Goal: Task Accomplishment & Management: Manage account settings

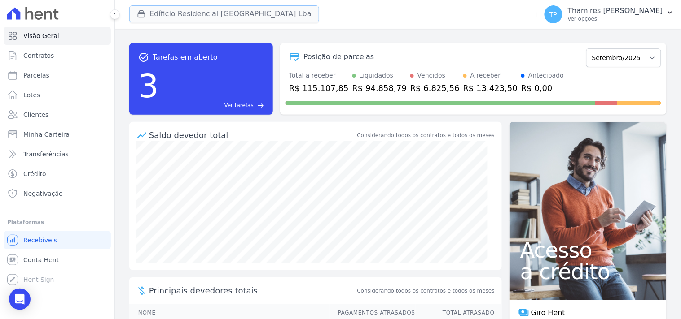
click at [208, 17] on button "Edíficio Residencial [GEOGRAPHIC_DATA] Lba" at bounding box center [224, 13] width 190 height 17
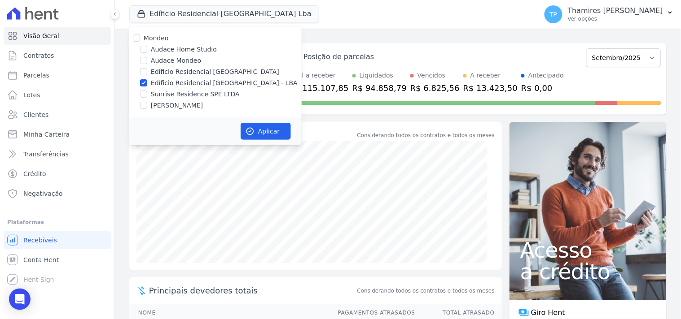
click at [173, 93] on label "Sunrise Residence SPE LTDA" at bounding box center [195, 94] width 89 height 9
click at [147, 93] on input "Sunrise Residence SPE LTDA" at bounding box center [143, 94] width 7 height 7
checkbox input "true"
click at [181, 84] on label "Edíficio Residencial [GEOGRAPHIC_DATA] - LBA" at bounding box center [224, 83] width 147 height 9
click at [147, 84] on input "Edíficio Residencial [GEOGRAPHIC_DATA] - LBA" at bounding box center [143, 82] width 7 height 7
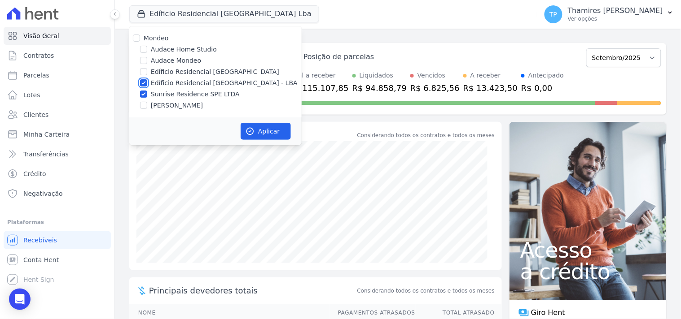
checkbox input "false"
drag, startPoint x: 252, startPoint y: 127, endPoint x: 215, endPoint y: 118, distance: 37.9
click at [253, 127] on icon "button" at bounding box center [249, 131] width 9 height 9
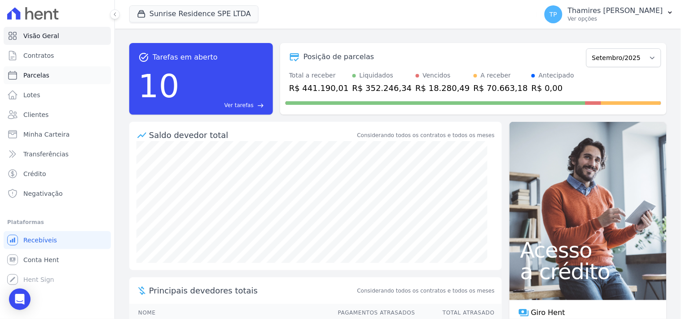
click at [79, 75] on link "Parcelas" at bounding box center [57, 75] width 107 height 18
select select
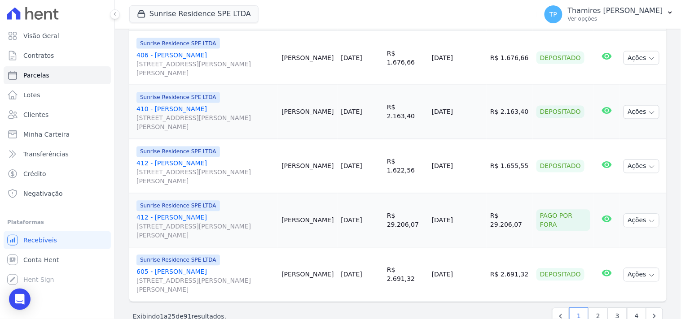
scroll to position [1271, 0]
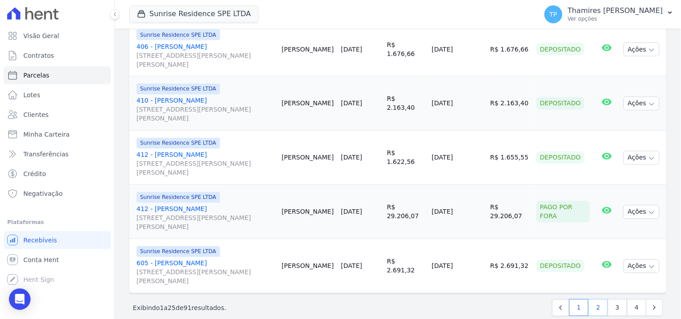
click at [594, 300] on link "2" at bounding box center [597, 308] width 19 height 17
select select
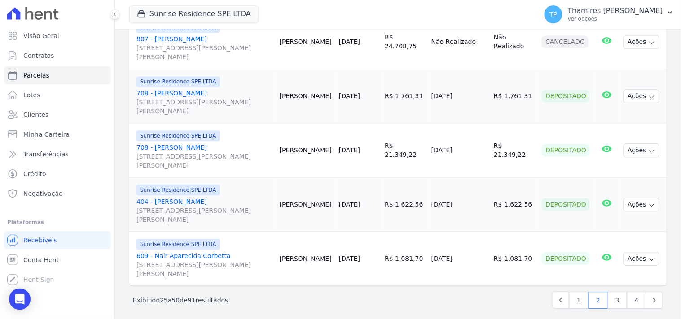
scroll to position [1352, 0]
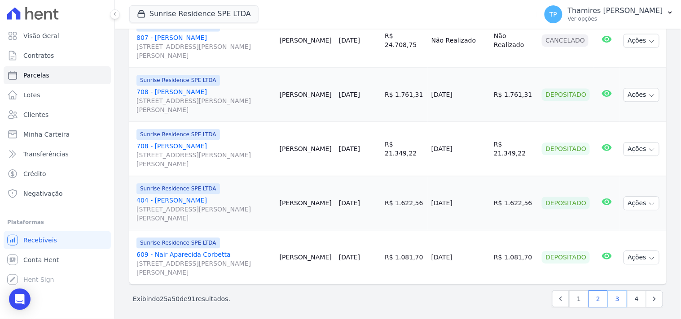
click at [613, 298] on link "3" at bounding box center [617, 299] width 19 height 17
select select
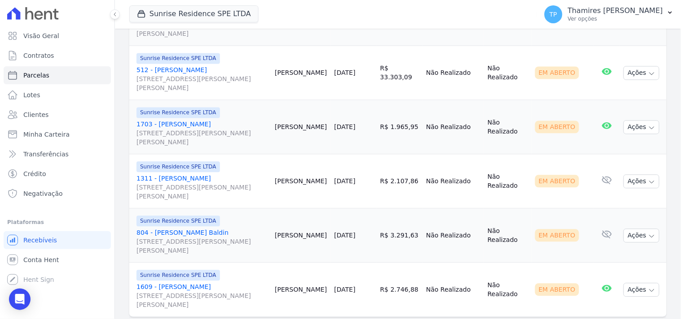
scroll to position [1346, 0]
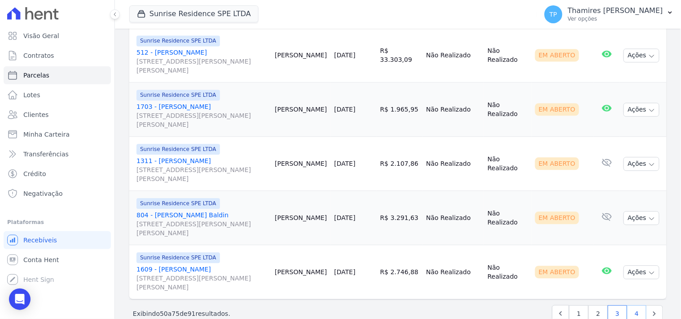
click at [628, 306] on link "4" at bounding box center [636, 314] width 19 height 17
select select
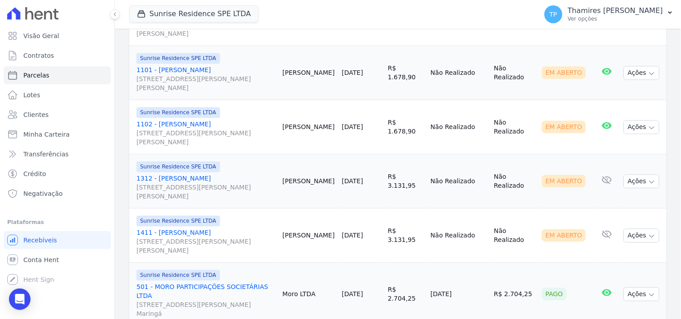
scroll to position [215, 0]
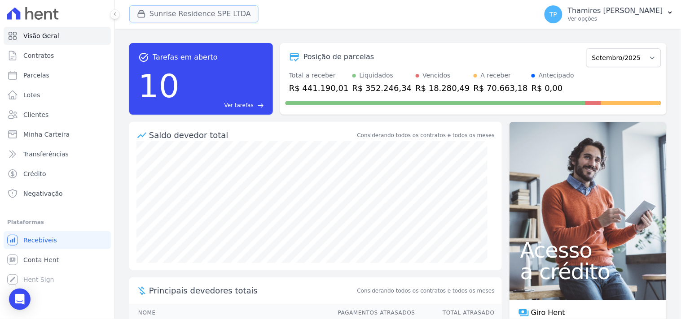
click at [153, 20] on button "Sunrise Residence SPE LTDA" at bounding box center [193, 13] width 129 height 17
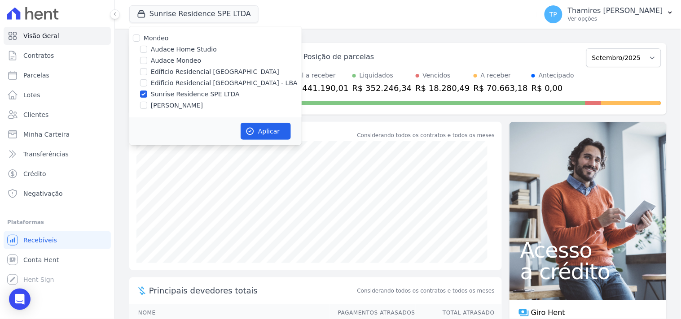
click at [223, 82] on label "Edíficio Residencial [GEOGRAPHIC_DATA] - LBA" at bounding box center [224, 83] width 147 height 9
click at [147, 82] on input "Edíficio Residencial [GEOGRAPHIC_DATA] - LBA" at bounding box center [143, 82] width 7 height 7
checkbox input "true"
click at [214, 90] on label "Sunrise Residence SPE LTDA" at bounding box center [195, 94] width 89 height 9
click at [147, 91] on input "Sunrise Residence SPE LTDA" at bounding box center [143, 94] width 7 height 7
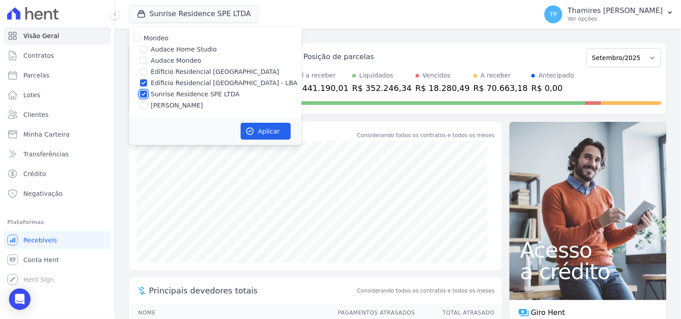
checkbox input "false"
click at [254, 136] on button "Aplicar" at bounding box center [266, 131] width 50 height 17
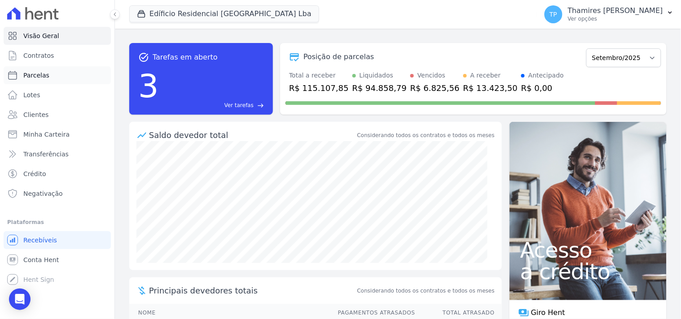
click at [65, 78] on link "Parcelas" at bounding box center [57, 75] width 107 height 18
select select
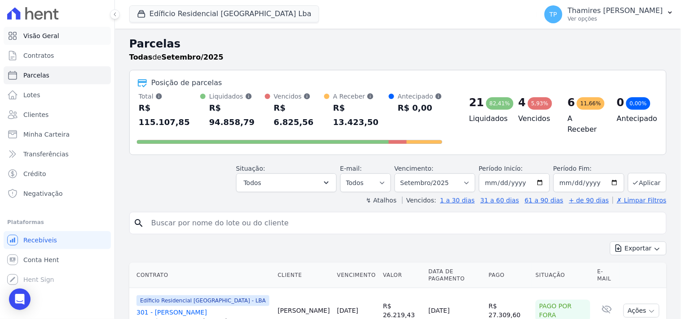
click at [68, 38] on link "Visão Geral" at bounding box center [57, 36] width 107 height 18
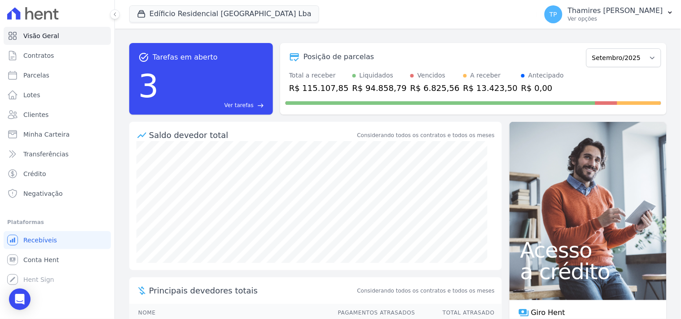
scroll to position [138, 0]
